Goal: Task Accomplishment & Management: Manage account settings

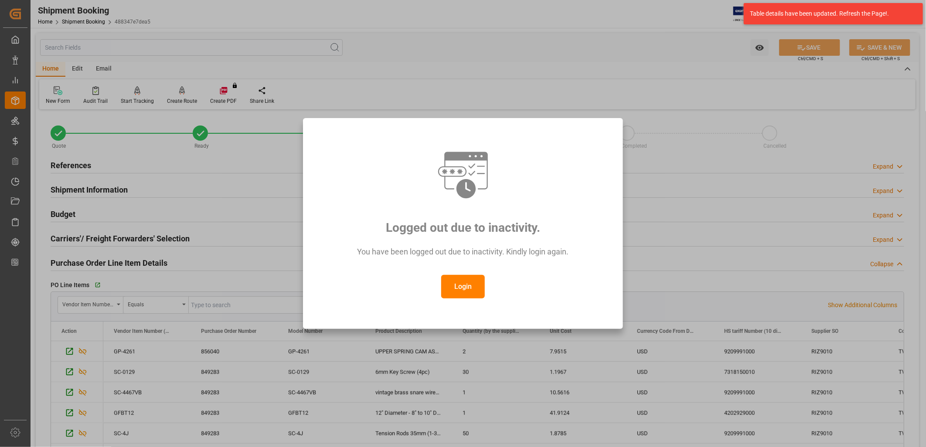
scroll to position [145, 0]
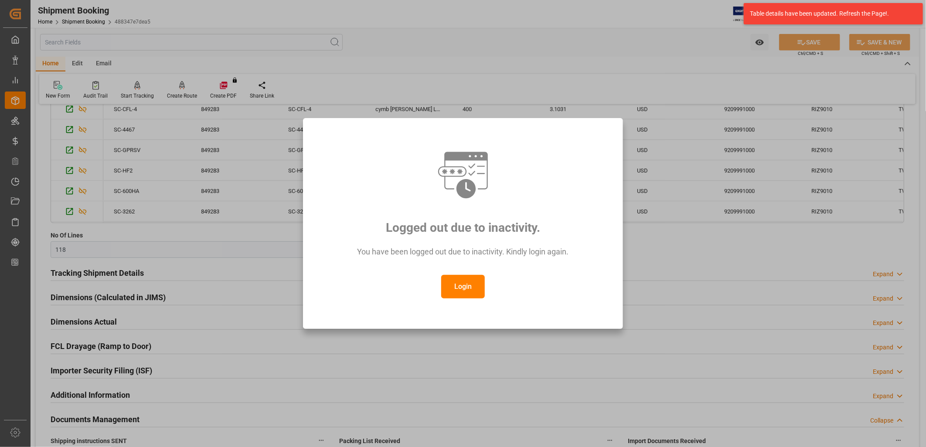
click at [460, 282] on button "Login" at bounding box center [463, 287] width 44 height 24
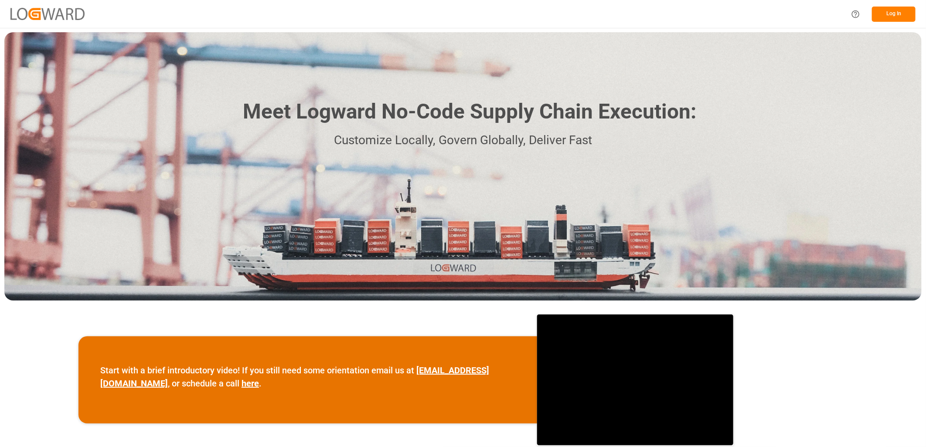
click at [897, 9] on button "Log In" at bounding box center [894, 14] width 44 height 15
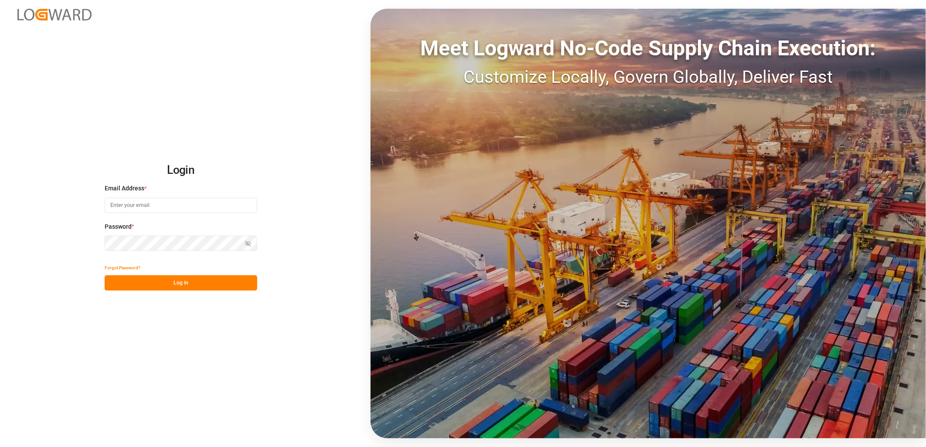
type input "[PERSON_NAME][EMAIL_ADDRESS][PERSON_NAME][DOMAIN_NAME]"
click at [162, 279] on button "Log In" at bounding box center [181, 282] width 153 height 15
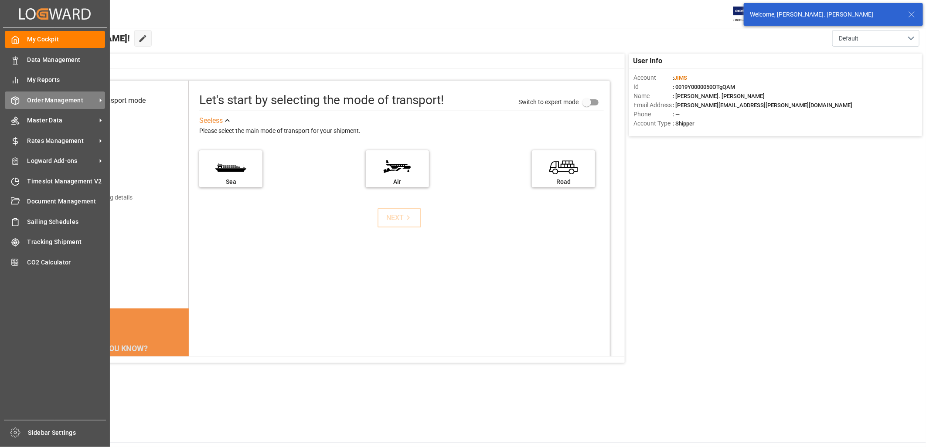
click at [62, 97] on span "Order Management" at bounding box center [61, 100] width 69 height 9
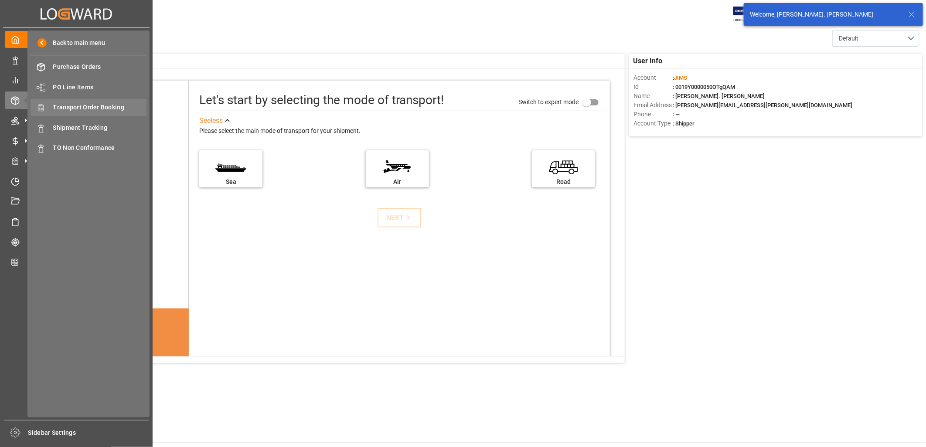
click at [112, 107] on span "Transport Order Booking" at bounding box center [100, 107] width 94 height 9
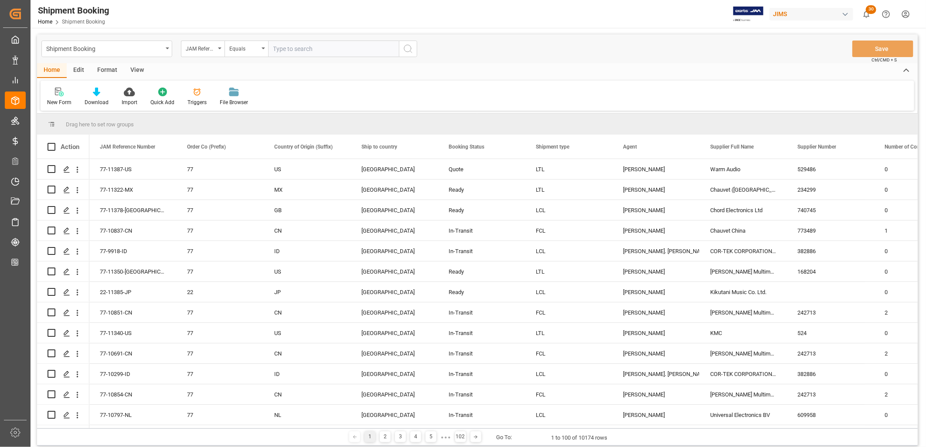
click at [275, 46] on input "text" at bounding box center [333, 49] width 131 height 17
type input "22-9338-CN"
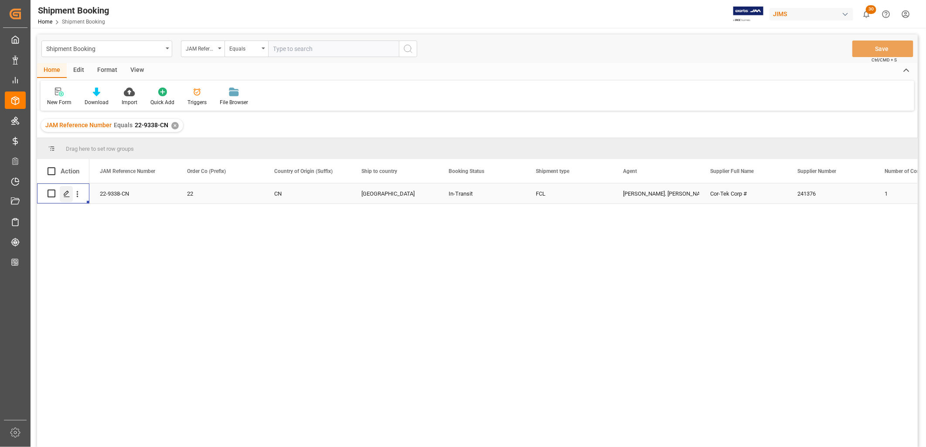
click at [68, 190] on icon "Press SPACE to select this row." at bounding box center [66, 193] width 7 height 7
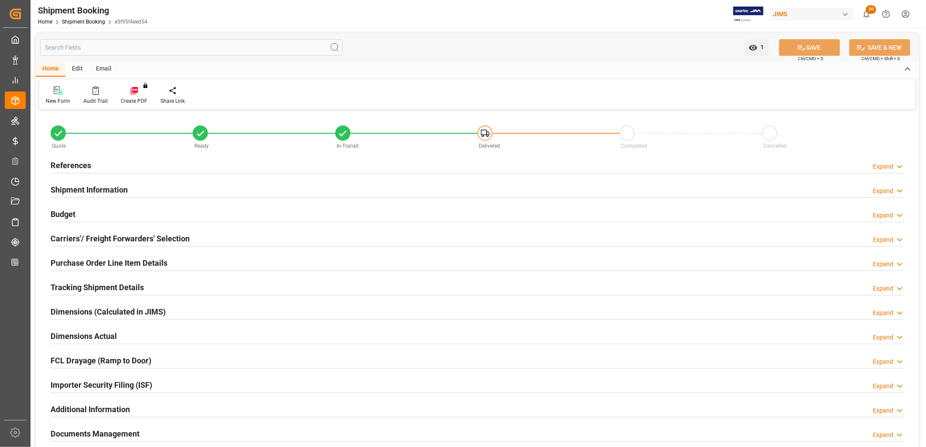
type input "1"
type input "22008.3339"
type input "2962.2305"
type input "4250"
type input "67323.42"
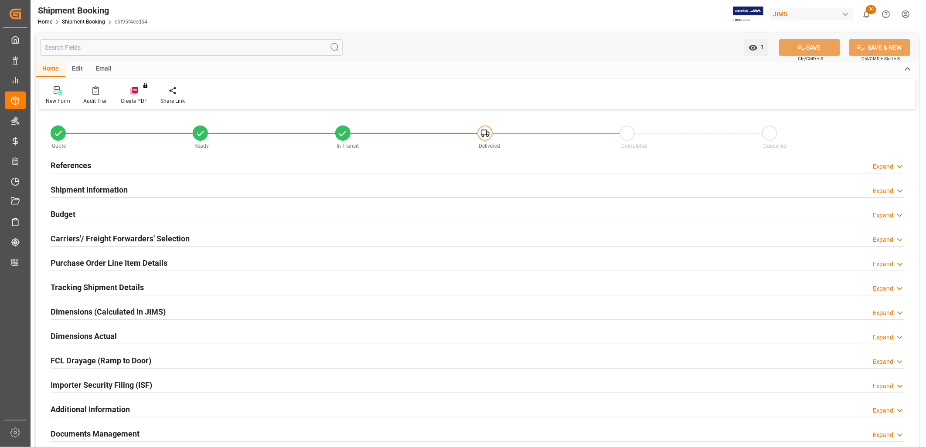
type input "02-09-2025"
click at [83, 162] on h2 "References" at bounding box center [71, 166] width 41 height 12
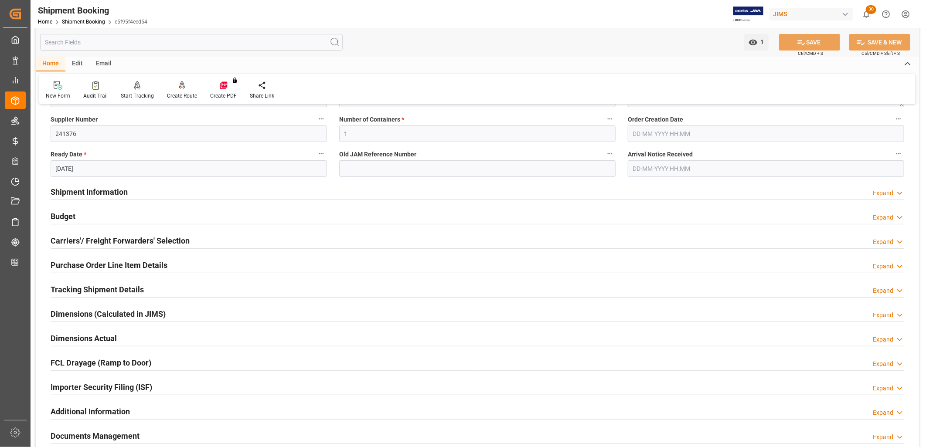
scroll to position [194, 0]
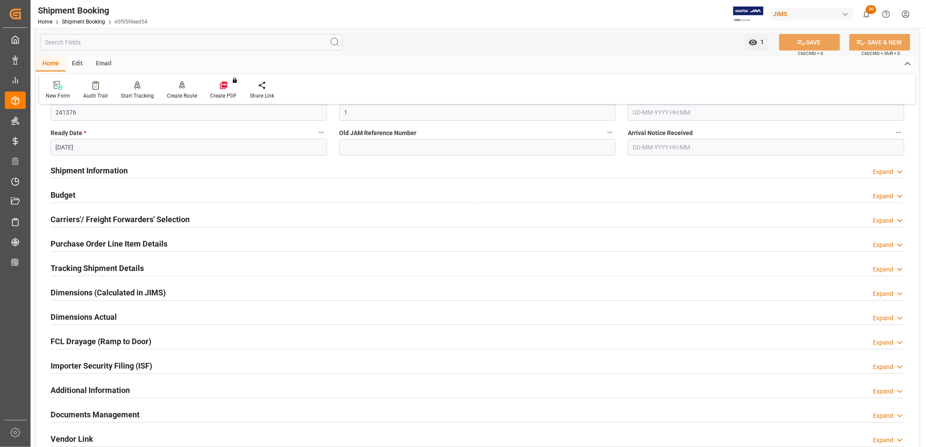
click at [72, 192] on h2 "Budget" at bounding box center [63, 195] width 25 height 12
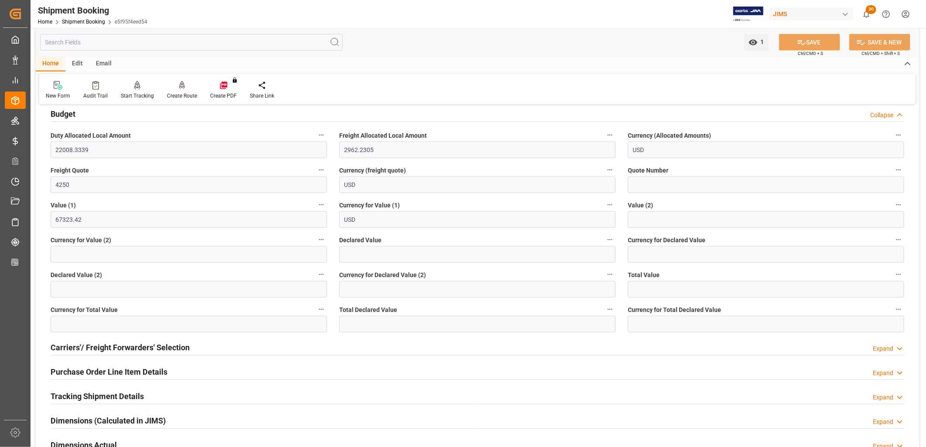
scroll to position [387, 0]
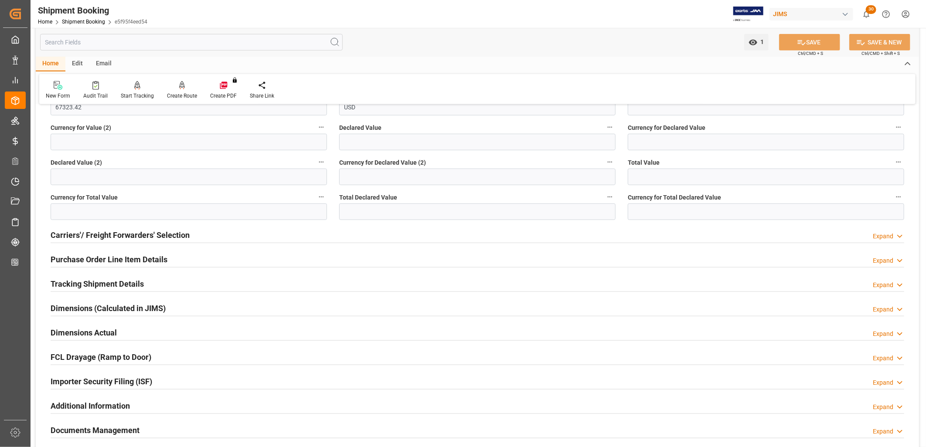
click at [123, 282] on h2 "Tracking Shipment Details" at bounding box center [97, 284] width 93 height 12
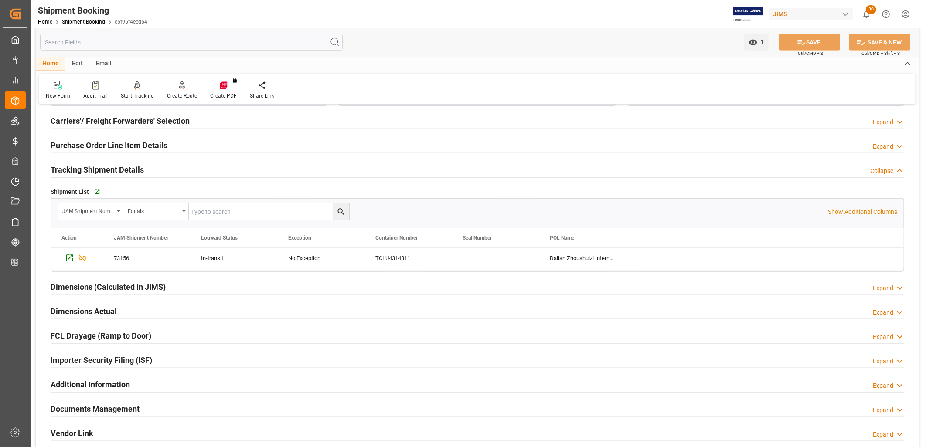
scroll to position [484, 0]
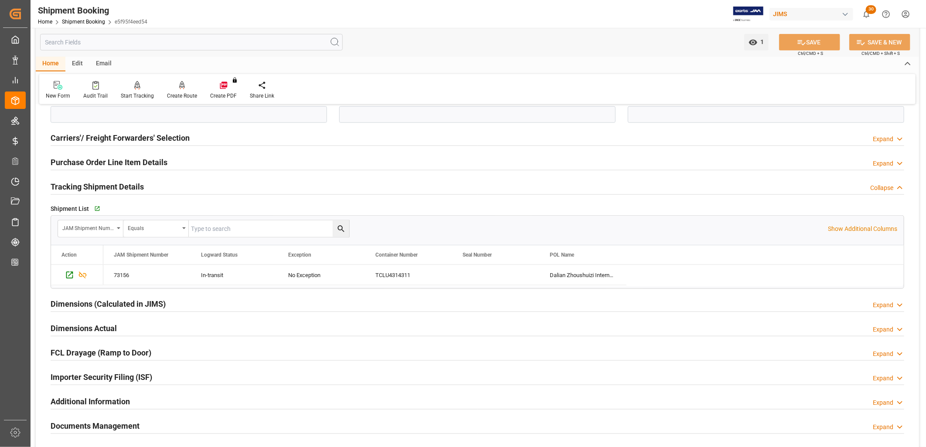
click at [123, 188] on h2 "Tracking Shipment Details" at bounding box center [97, 187] width 93 height 12
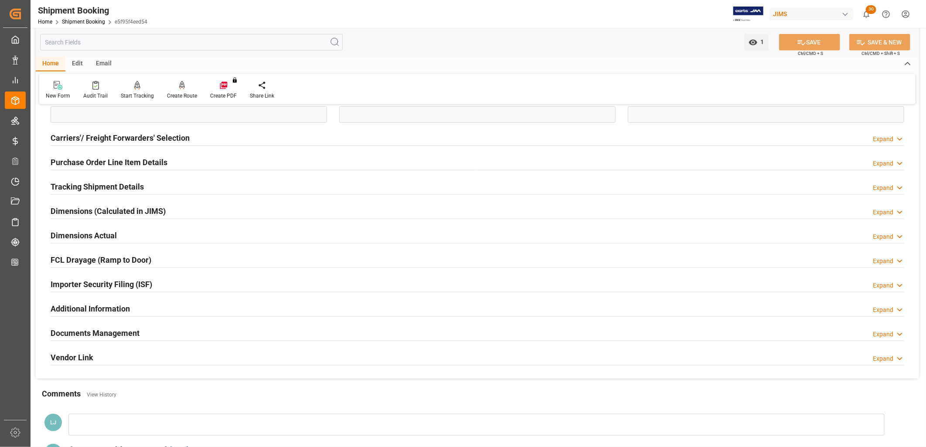
click at [98, 184] on h2 "Tracking Shipment Details" at bounding box center [97, 187] width 93 height 12
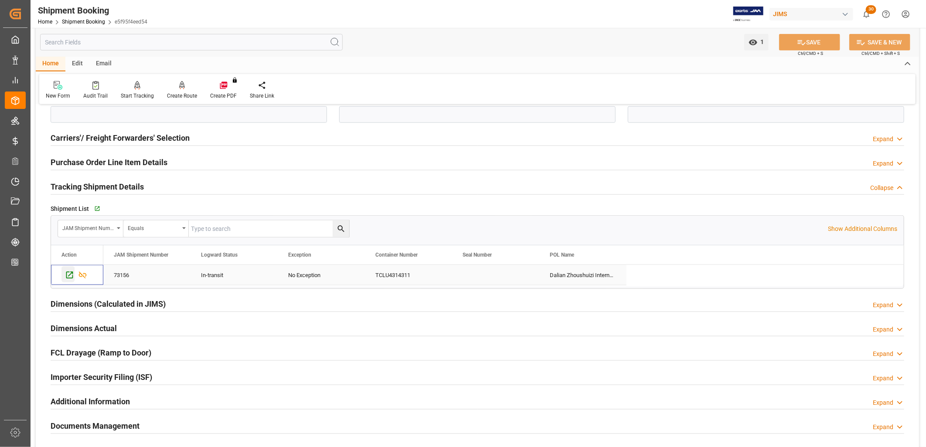
click at [68, 273] on icon "Press SPACE to select this row." at bounding box center [69, 275] width 9 height 9
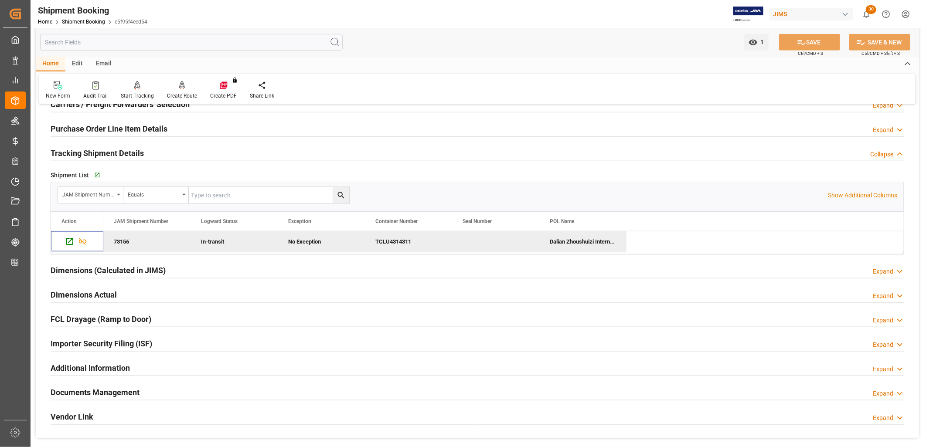
scroll to position [533, 0]
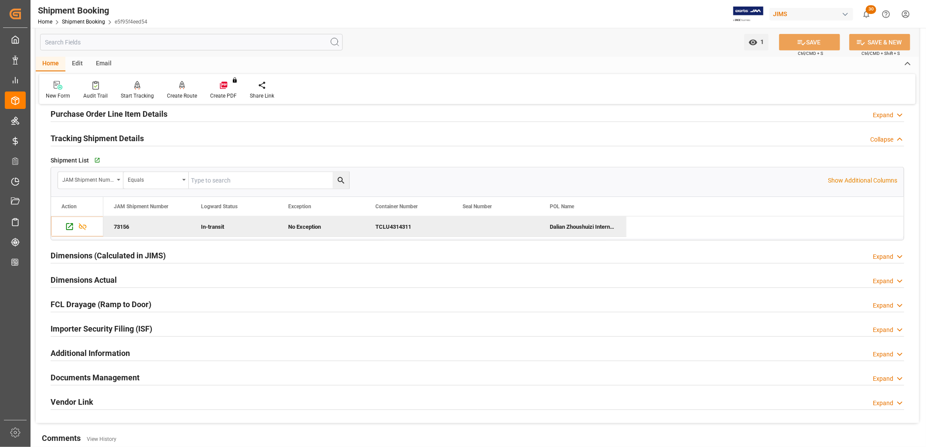
click at [116, 379] on h2 "Documents Management" at bounding box center [95, 378] width 89 height 12
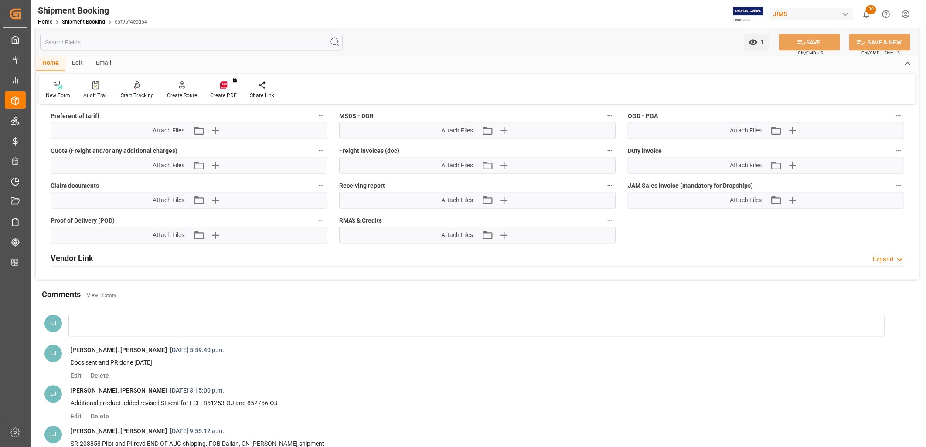
scroll to position [872, 0]
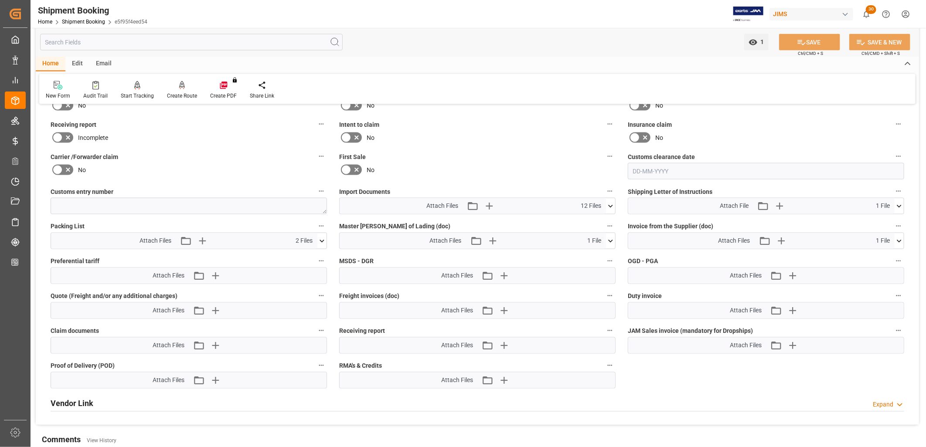
click at [610, 204] on icon at bounding box center [610, 206] width 9 height 9
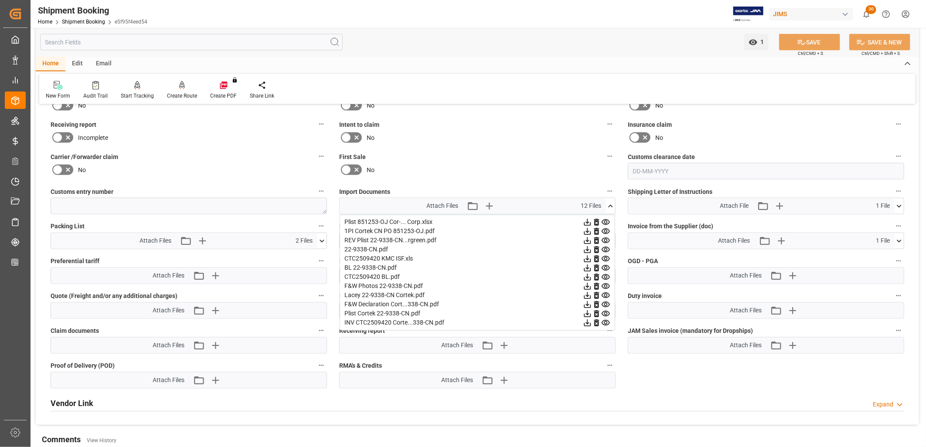
click at [397, 321] on div "INV CTC2509420 Corte...338-CN.pdf" at bounding box center [477, 323] width 266 height 9
drag, startPoint x: 397, startPoint y: 321, endPoint x: 371, endPoint y: 319, distance: 26.6
click at [371, 319] on div "INV CTC2509420 Corte...338-CN.pdf" at bounding box center [477, 323] width 266 height 9
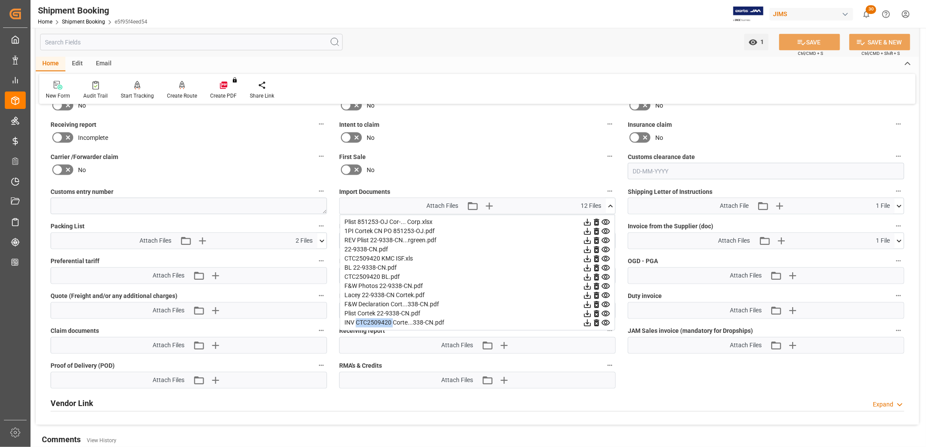
click at [588, 320] on icon at bounding box center [587, 323] width 9 height 9
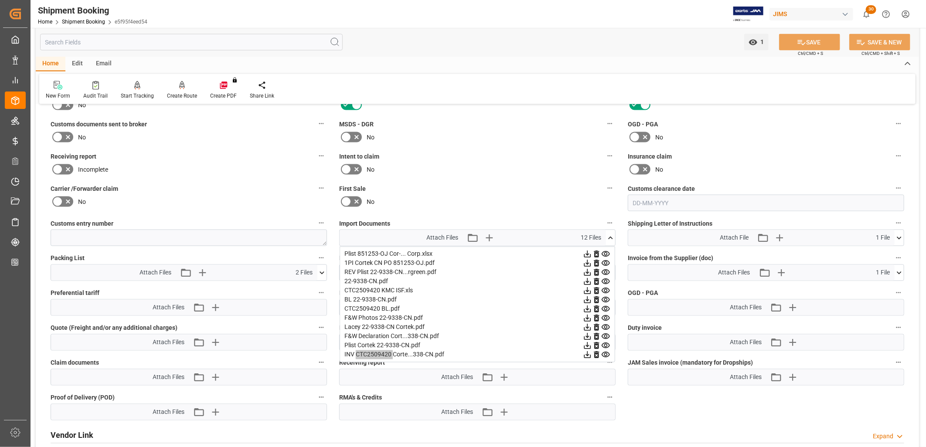
scroll to position [823, 0]
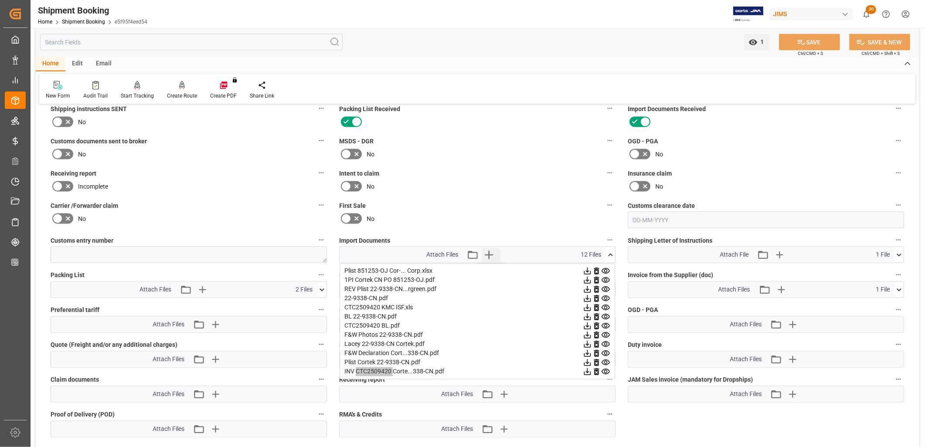
click at [487, 252] on icon "button" at bounding box center [489, 255] width 8 height 8
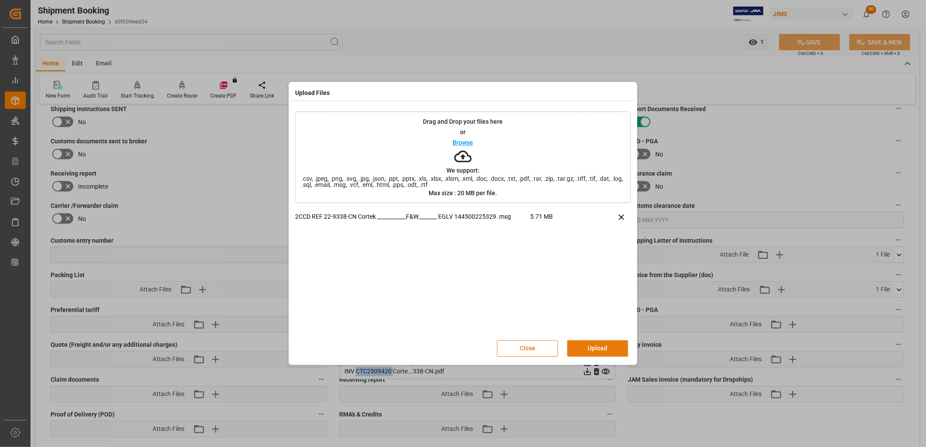
click at [604, 347] on button "Upload" at bounding box center [597, 348] width 61 height 17
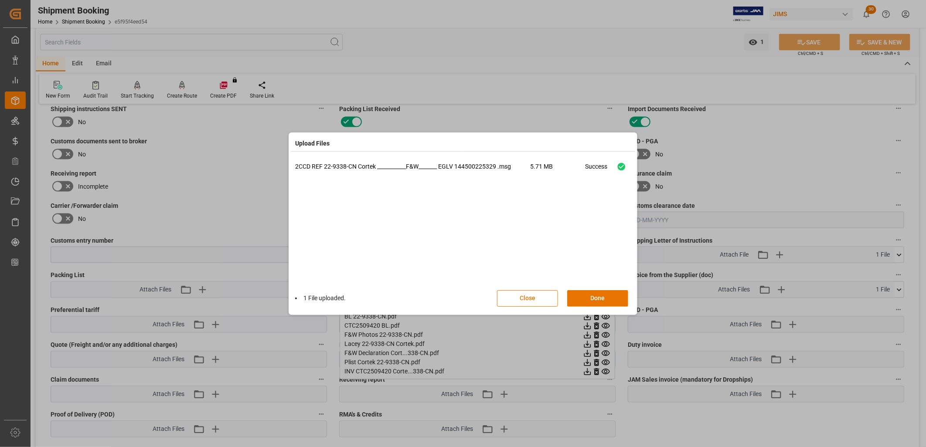
click at [598, 282] on div "2CCD REF 22-9338-CN Cortek ___________F&W_______ EGLV 144500225329 .msg 5.71 MB…" at bounding box center [463, 223] width 336 height 122
click at [599, 292] on button "Done" at bounding box center [597, 298] width 61 height 17
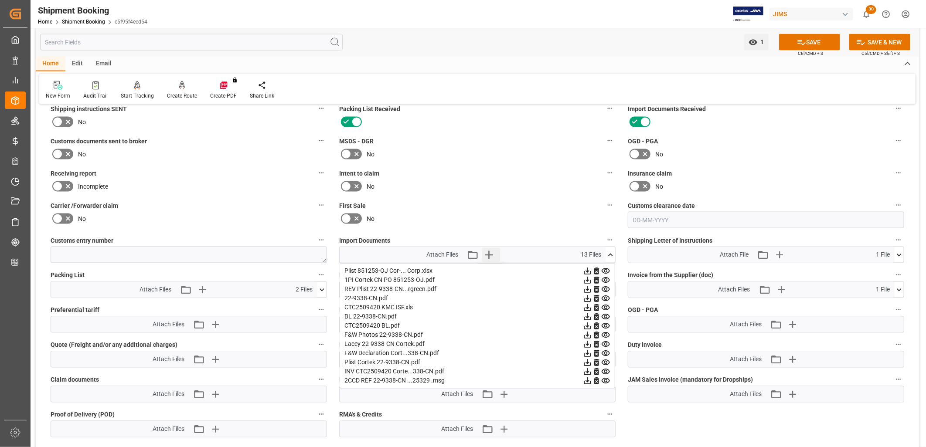
click at [490, 252] on icon "button" at bounding box center [489, 255] width 8 height 8
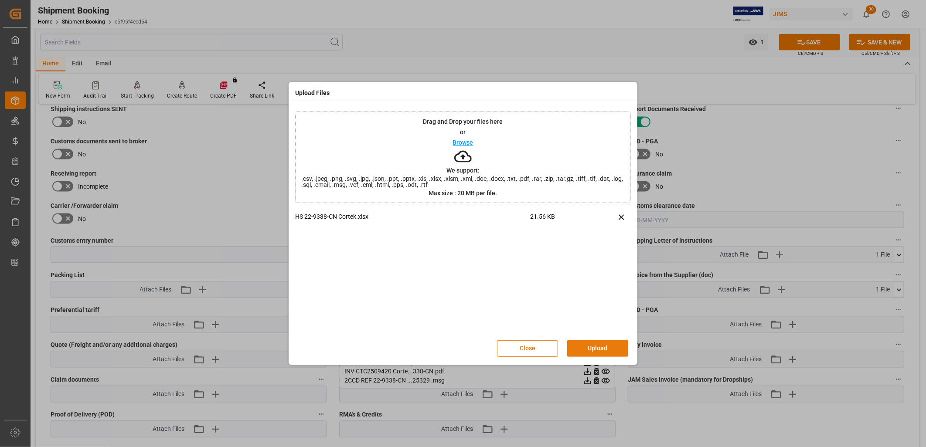
click at [600, 346] on button "Upload" at bounding box center [597, 348] width 61 height 17
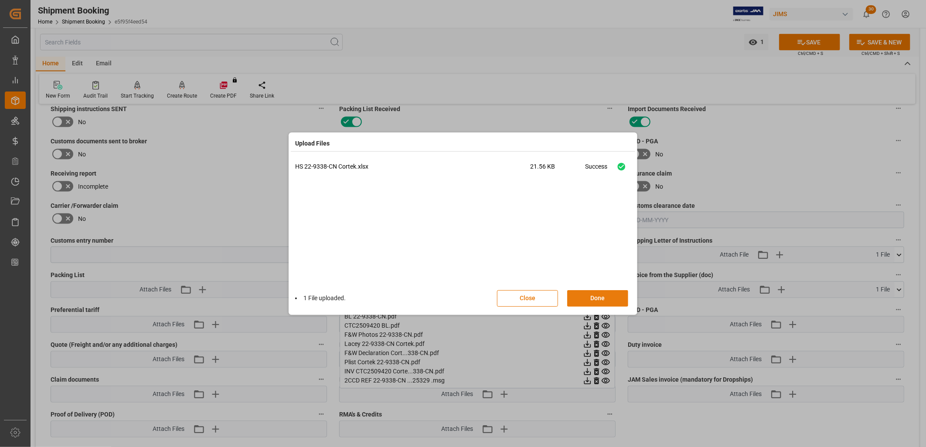
click at [600, 304] on button "Done" at bounding box center [597, 298] width 61 height 17
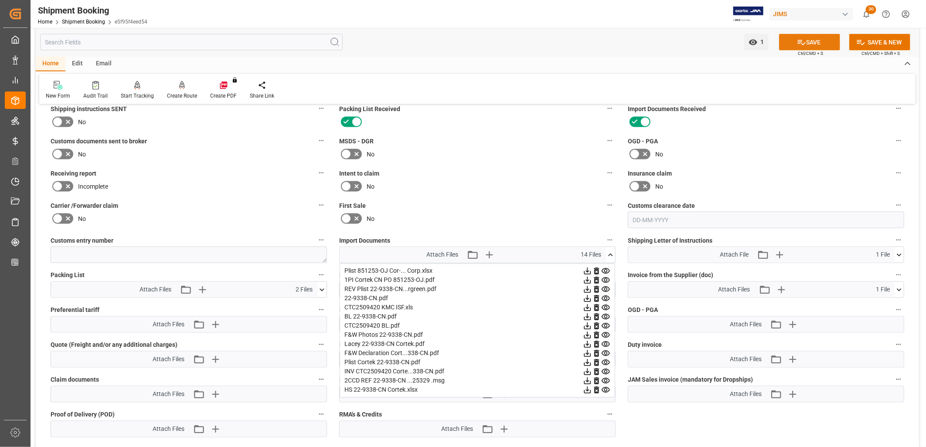
click at [805, 42] on button "SAVE" at bounding box center [809, 42] width 61 height 17
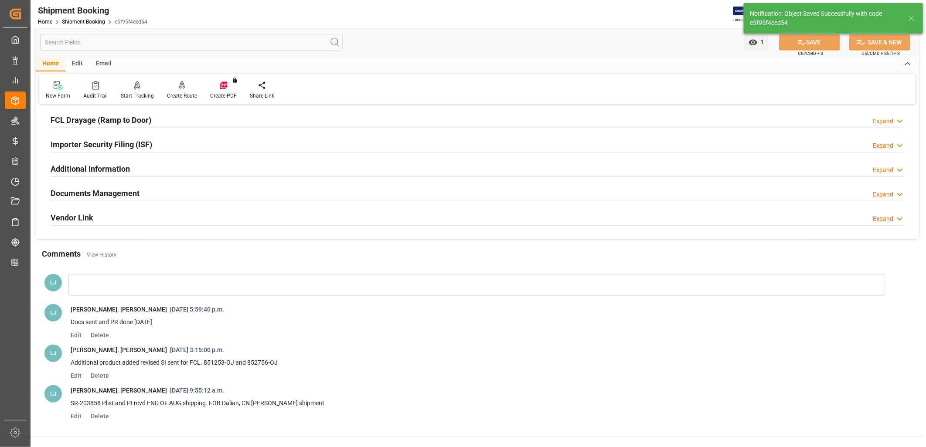
scroll to position [7, 0]
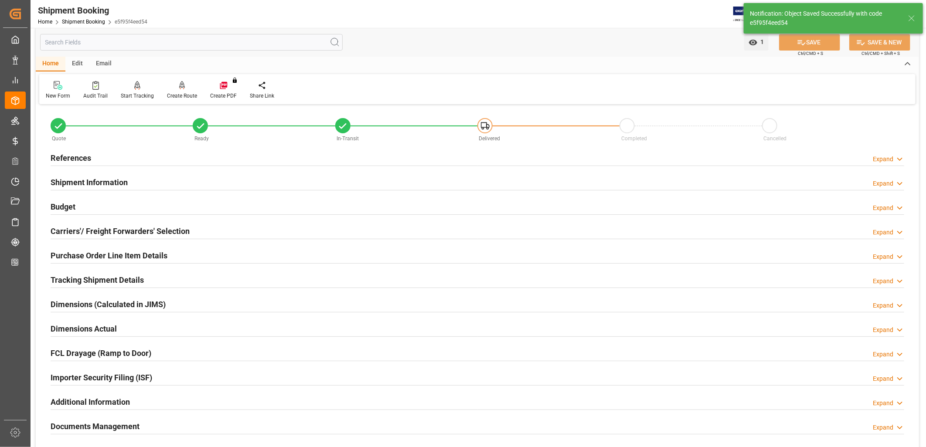
click at [123, 422] on h2 "Documents Management" at bounding box center [95, 427] width 89 height 12
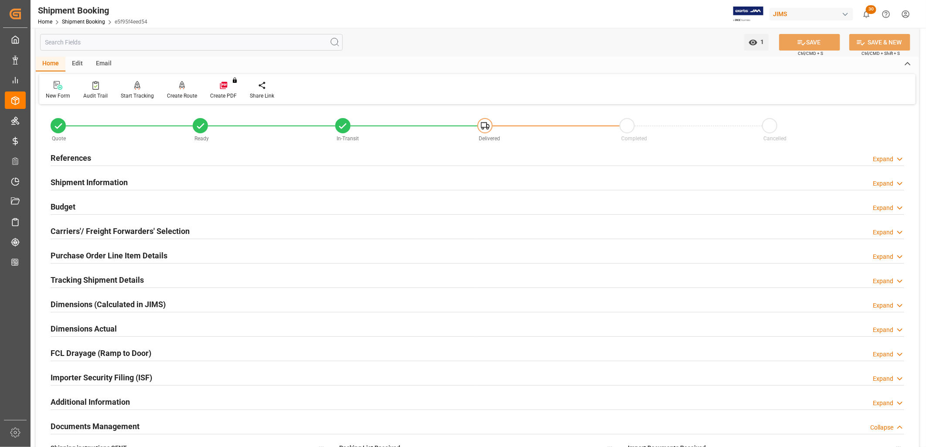
click at [103, 424] on h2 "Documents Management" at bounding box center [95, 427] width 89 height 12
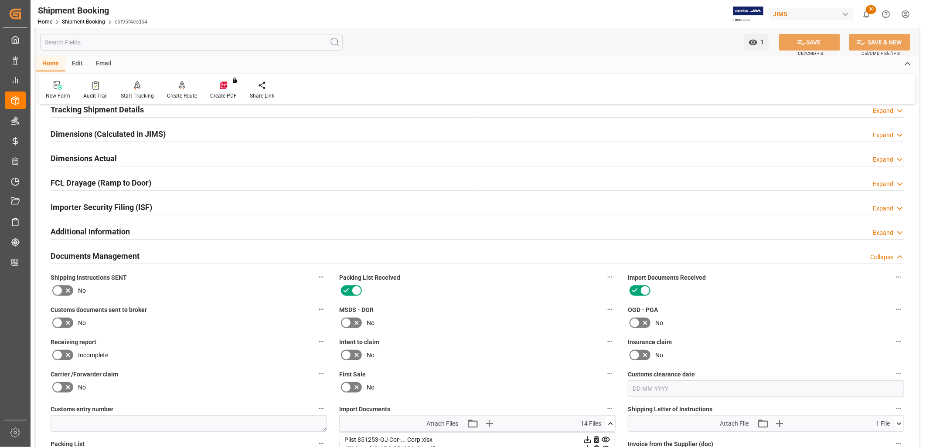
scroll to position [201, 0]
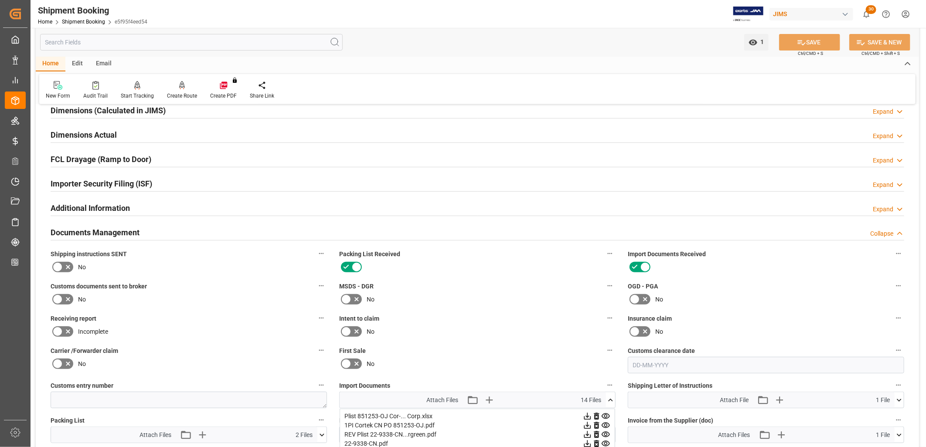
click at [57, 265] on icon at bounding box center [57, 267] width 10 height 10
click at [0, 0] on input "checkbox" at bounding box center [0, 0] width 0 height 0
click at [55, 295] on icon at bounding box center [57, 299] width 10 height 10
click at [0, 0] on input "checkbox" at bounding box center [0, 0] width 0 height 0
click at [808, 45] on button "SAVE" at bounding box center [809, 42] width 61 height 17
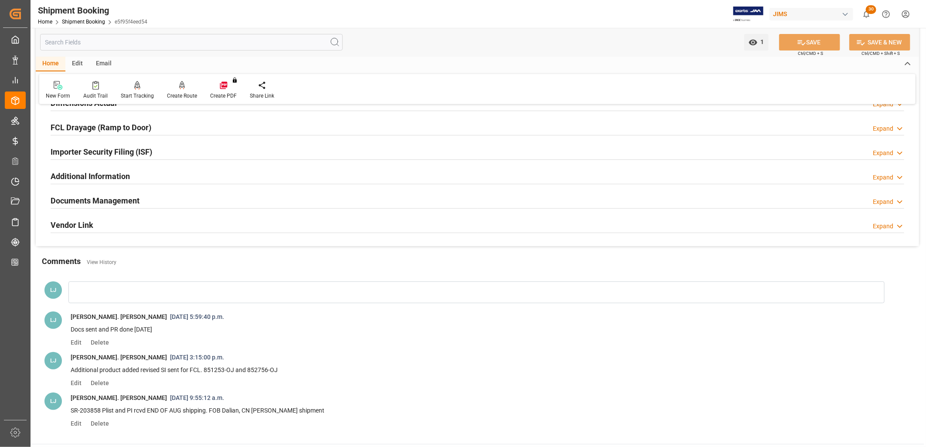
scroll to position [97, 0]
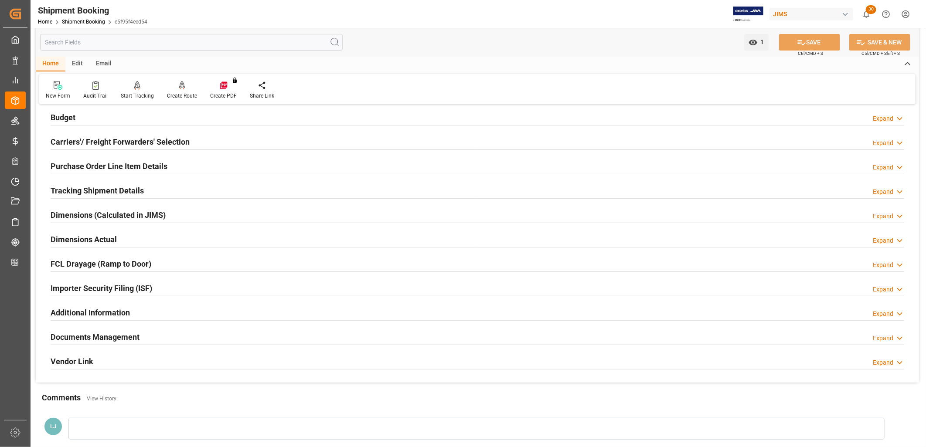
click at [124, 168] on h2 "Purchase Order Line Item Details" at bounding box center [109, 166] width 117 height 12
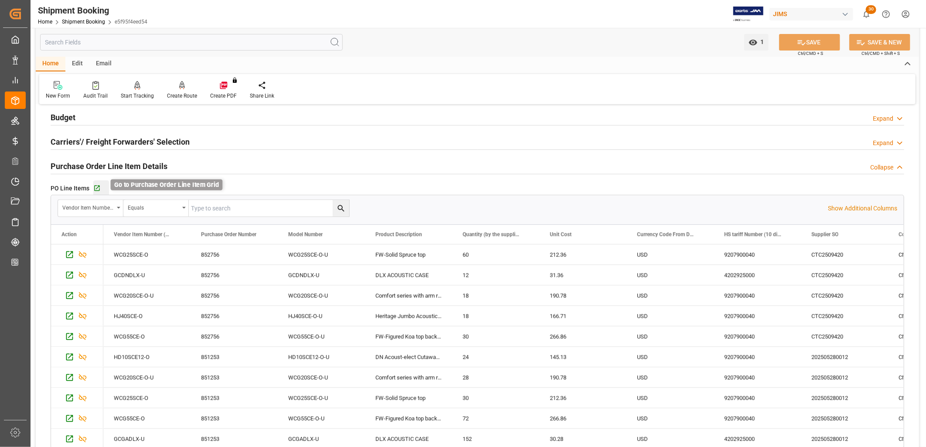
click at [96, 186] on icon "button" at bounding box center [97, 189] width 6 height 6
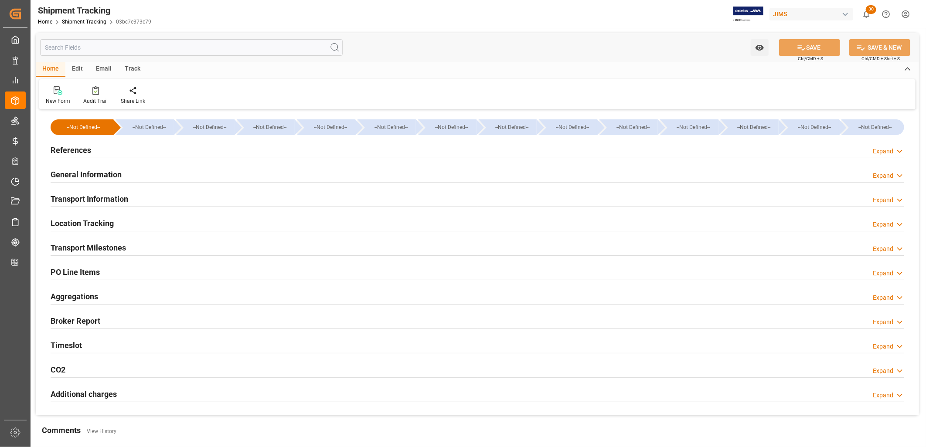
type input "CNDLC"
type input "USLAX"
click at [104, 221] on h2 "Location Tracking" at bounding box center [82, 224] width 63 height 12
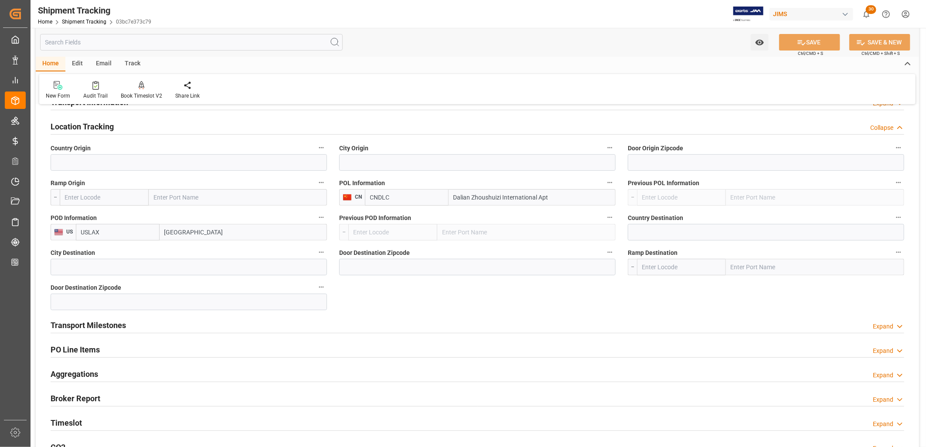
scroll to position [145, 0]
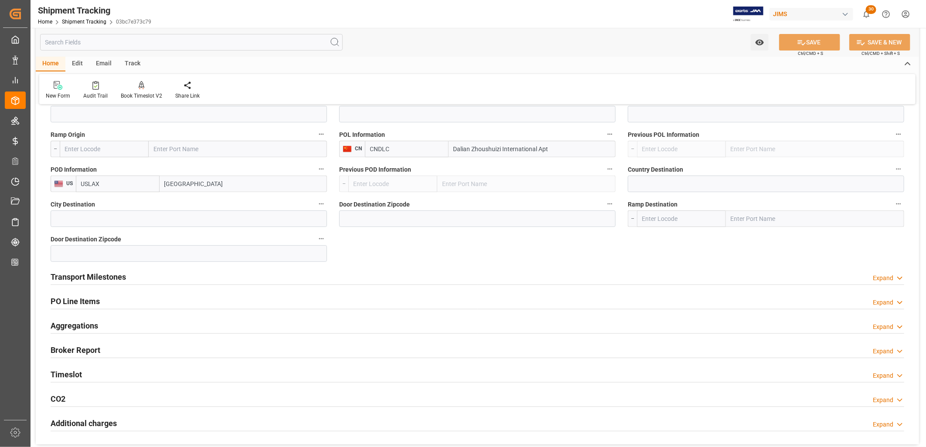
click at [108, 276] on h2 "Transport Milestones" at bounding box center [88, 277] width 75 height 12
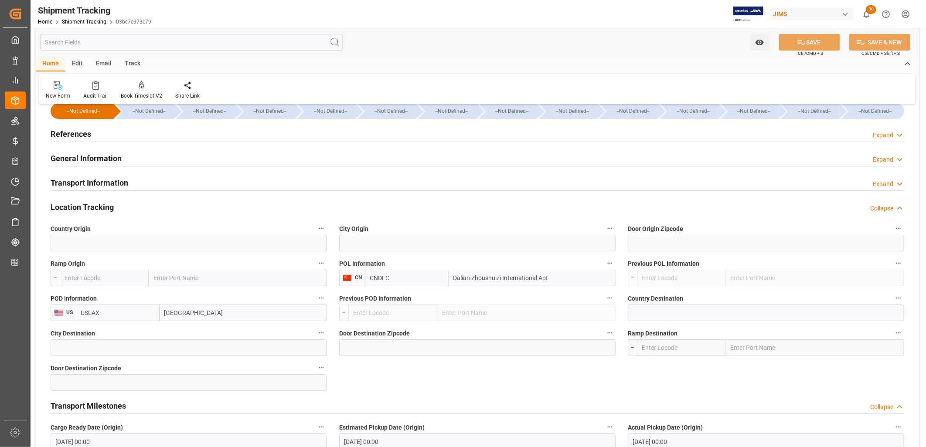
scroll to position [0, 0]
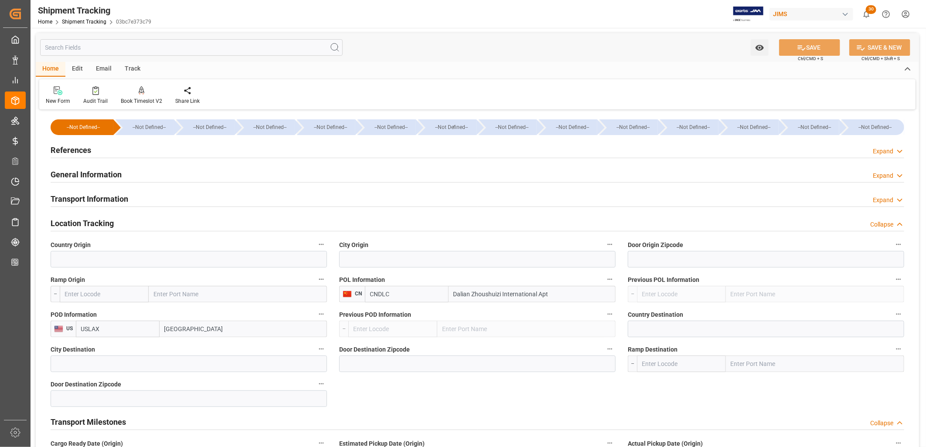
click at [77, 150] on h2 "References" at bounding box center [71, 150] width 41 height 12
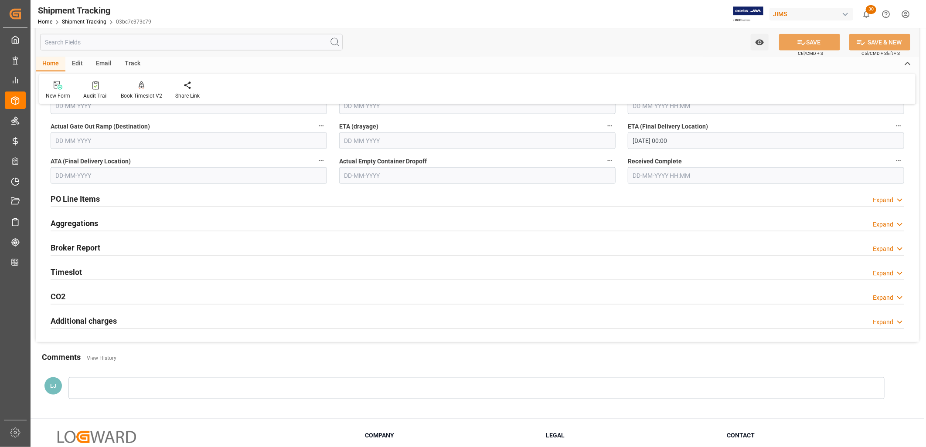
scroll to position [678, 0]
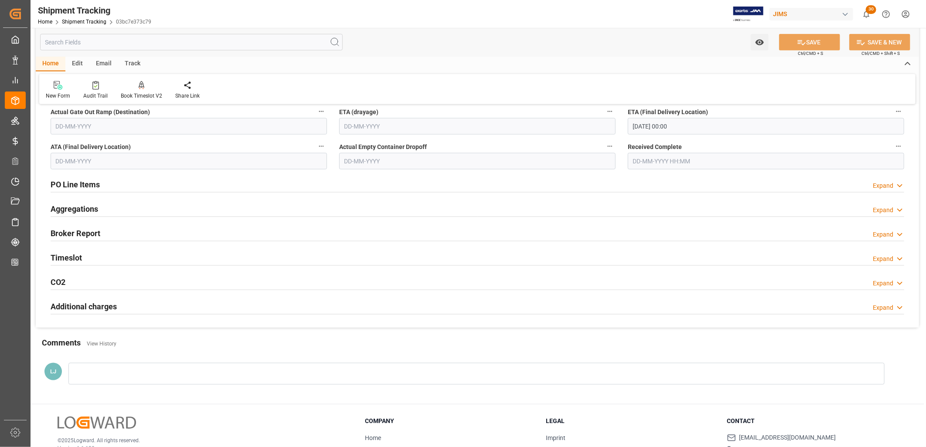
click at [88, 180] on h2 "PO Line Items" at bounding box center [75, 185] width 49 height 12
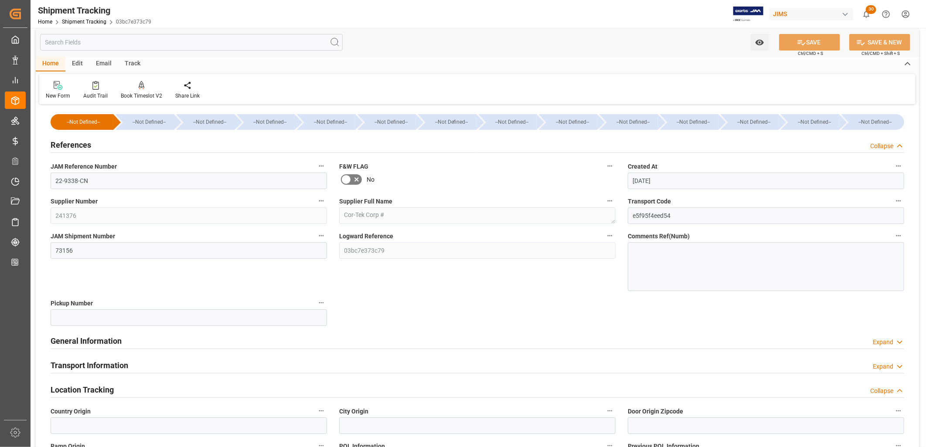
scroll to position [0, 0]
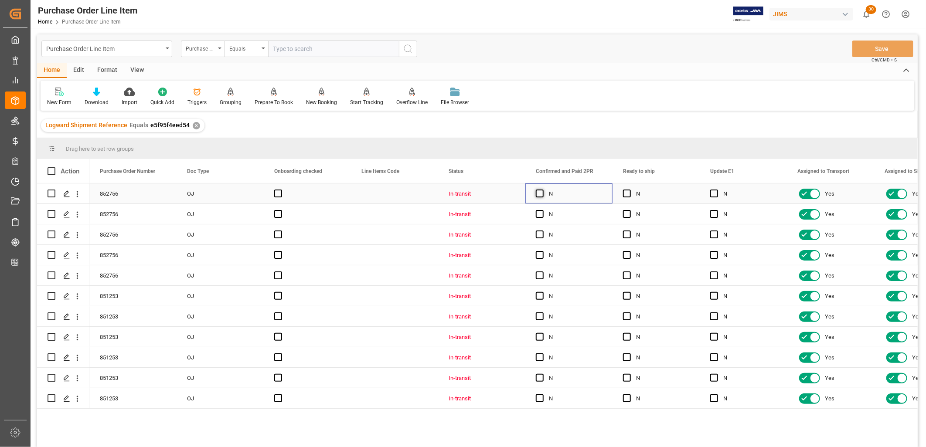
click at [537, 193] on span "Press SPACE to select this row." at bounding box center [540, 194] width 8 height 8
click at [542, 190] on input "Press SPACE to select this row." at bounding box center [542, 190] width 0 height 0
drag, startPoint x: 611, startPoint y: 201, endPoint x: 581, endPoint y: 410, distance: 211.3
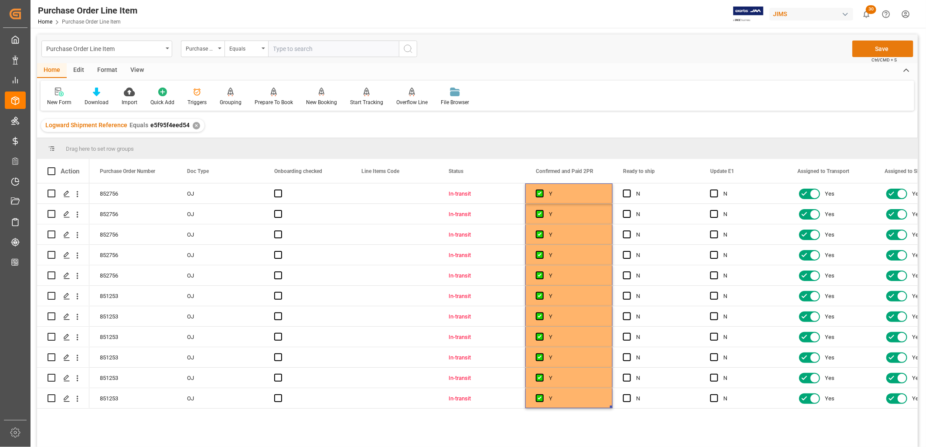
click at [877, 49] on button "Save" at bounding box center [882, 49] width 61 height 17
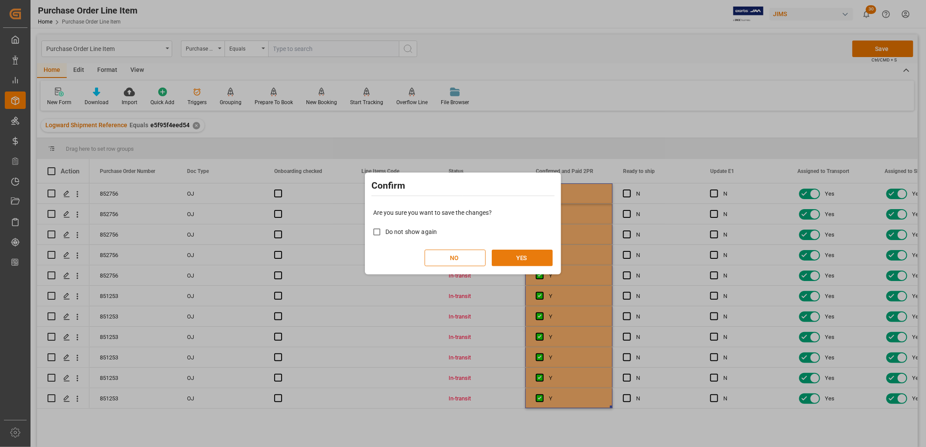
click at [516, 257] on button "YES" at bounding box center [522, 258] width 61 height 17
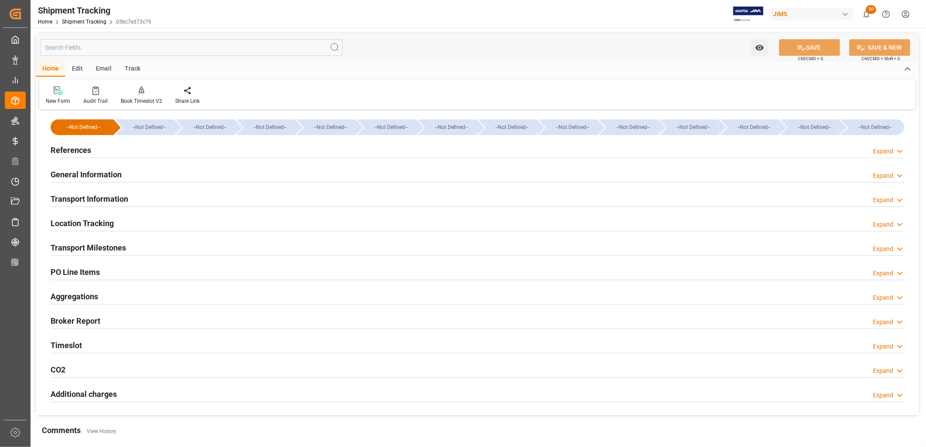
click at [100, 196] on h2 "Transport Information" at bounding box center [90, 199] width 78 height 12
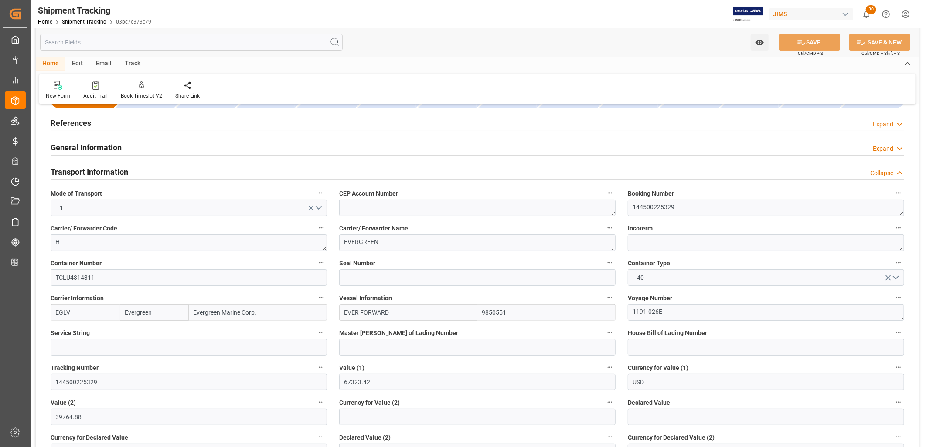
scroll to position [48, 0]
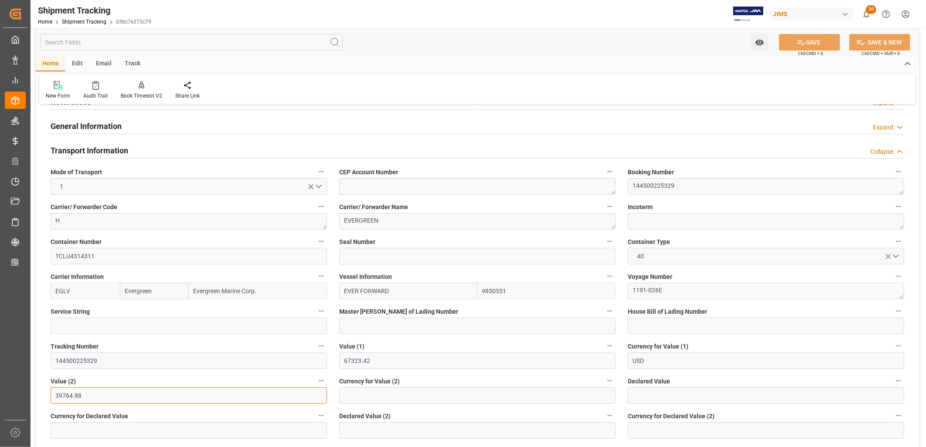
drag, startPoint x: 92, startPoint y: 394, endPoint x: 44, endPoint y: 393, distance: 47.5
click at [44, 393] on div "Value (2) 39764.88" at bounding box center [188, 389] width 289 height 35
type input "0"
click at [813, 42] on button "SAVE" at bounding box center [809, 42] width 61 height 17
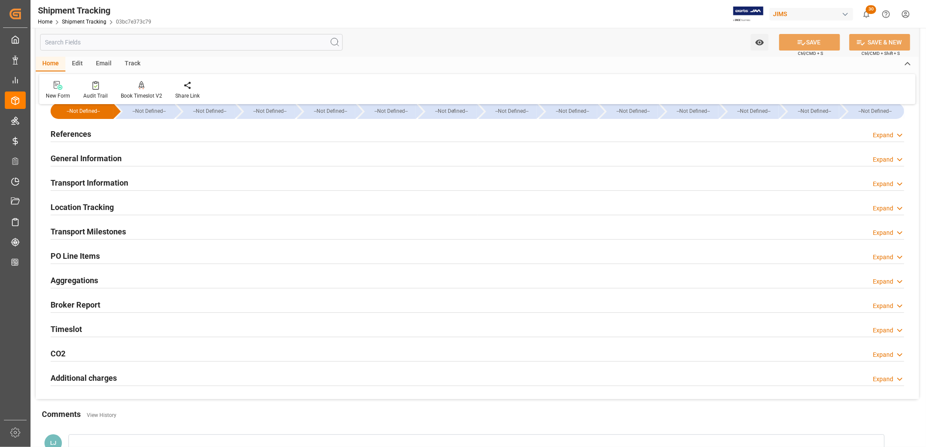
scroll to position [0, 0]
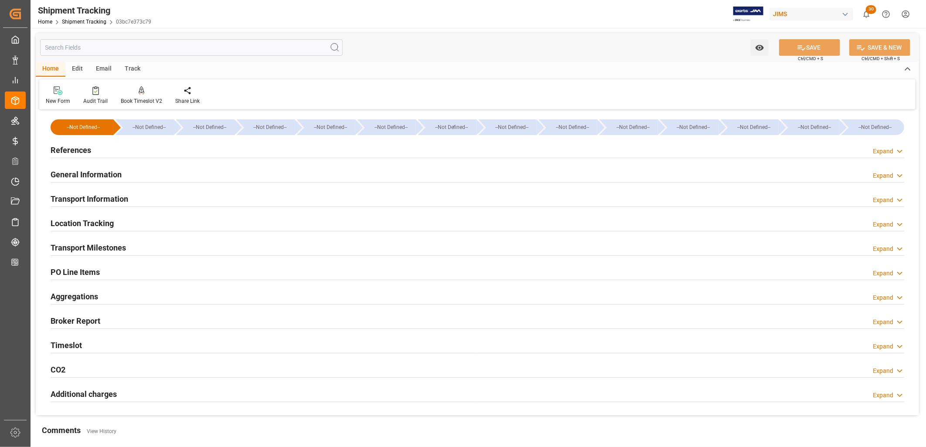
click at [100, 197] on h2 "Transport Information" at bounding box center [90, 199] width 78 height 12
